Goal: Task Accomplishment & Management: Complete application form

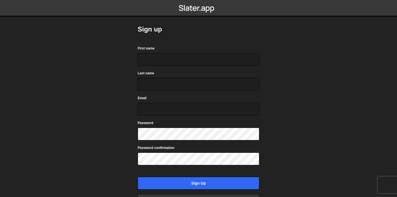
type input "[PERSON_NAME]"
click at [170, 106] on input "Email" at bounding box center [199, 109] width 122 height 13
type input "[PERSON_NAME][EMAIL_ADDRESS][DOMAIN_NAME]"
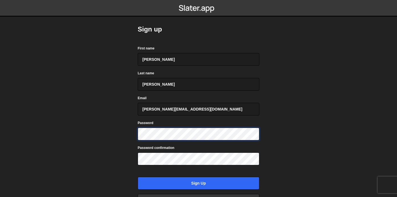
click at [136, 134] on div "Sign up First name [PERSON_NAME] Last name [PERSON_NAME] Email [PERSON_NAME][EM…" at bounding box center [198, 122] width 138 height 244
click at [134, 158] on div "Sign up First name [PERSON_NAME] Last name [PERSON_NAME] Email [PERSON_NAME][EM…" at bounding box center [198, 122] width 138 height 244
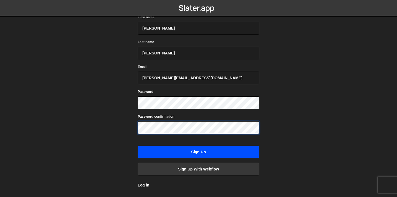
scroll to position [32, 0]
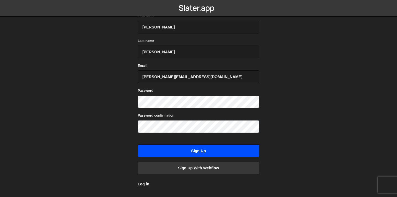
click at [208, 154] on input "Sign up" at bounding box center [199, 151] width 122 height 13
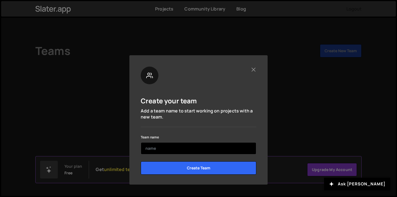
click at [186, 147] on input "text" at bounding box center [199, 148] width 116 height 12
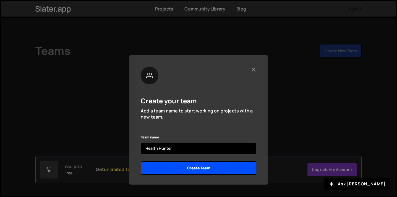
type input "Health Hunter"
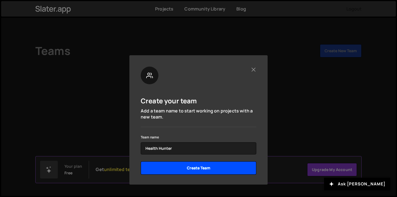
click at [199, 166] on input "Create Team" at bounding box center [199, 167] width 116 height 13
